Goal: Check status: Check status

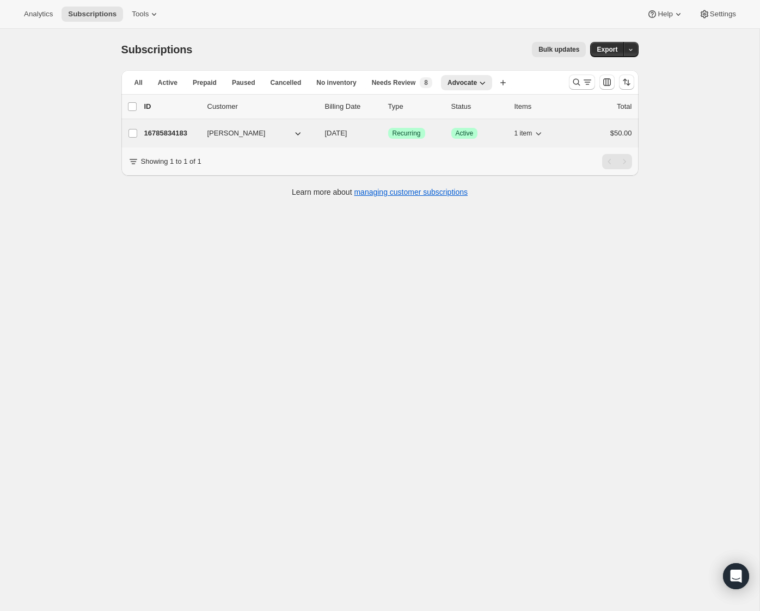
click at [180, 132] on p "16785834183" at bounding box center [171, 133] width 54 height 11
